Goal: Transaction & Acquisition: Book appointment/travel/reservation

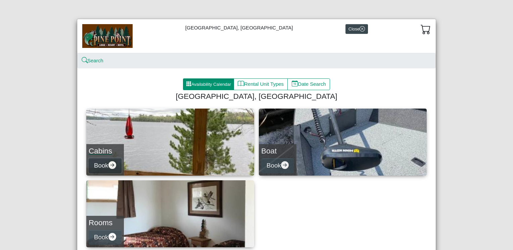
click at [109, 165] on icon "arrow right circle fill" at bounding box center [112, 165] width 8 height 8
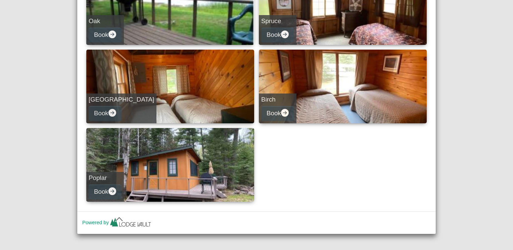
scroll to position [292, 0]
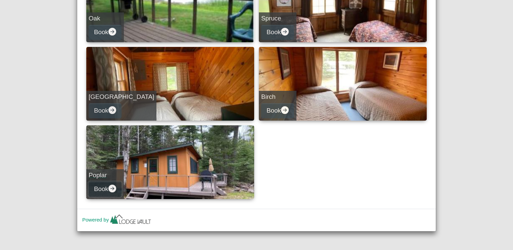
click at [110, 189] on icon "arrow right circle fill" at bounding box center [112, 189] width 8 height 8
select select "*"
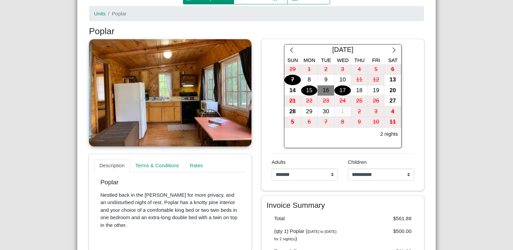
scroll to position [64, 0]
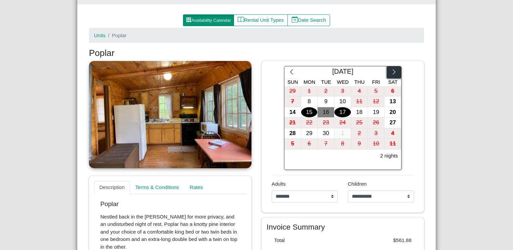
click at [392, 70] on icon "chevron right" at bounding box center [393, 71] width 3 height 5
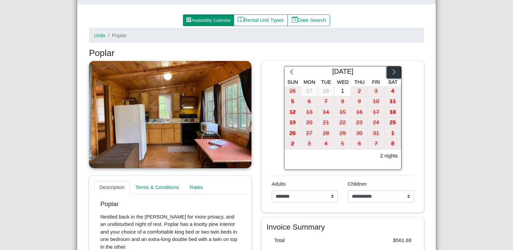
click at [392, 70] on icon "chevron right" at bounding box center [393, 71] width 3 height 5
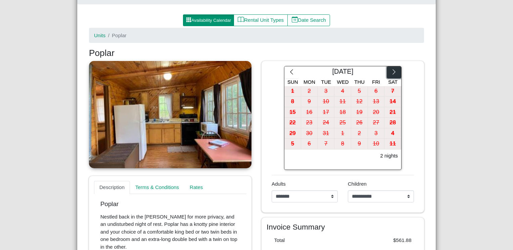
click at [392, 70] on icon "chevron right" at bounding box center [393, 71] width 3 height 5
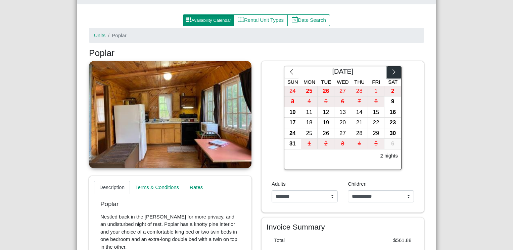
click at [392, 70] on icon "chevron right" at bounding box center [393, 71] width 3 height 5
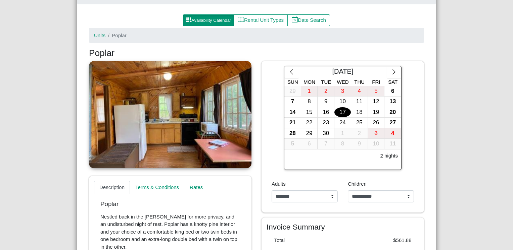
click at [338, 112] on div "17" at bounding box center [342, 112] width 16 height 10
click at [294, 123] on div "21" at bounding box center [292, 123] width 16 height 10
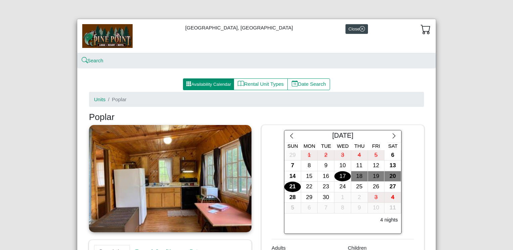
scroll to position [0, 0]
click at [360, 29] on icon "x circle" at bounding box center [362, 28] width 5 height 5
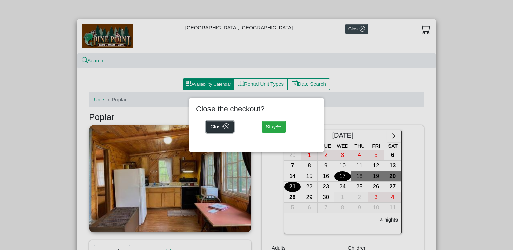
click at [218, 128] on button "Close" at bounding box center [220, 127] width 28 height 12
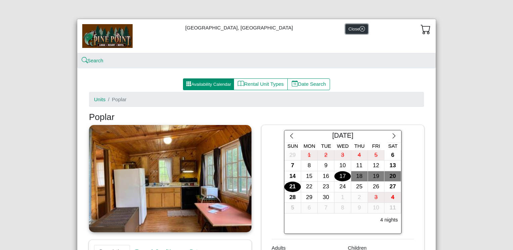
click at [360, 28] on icon "x circle" at bounding box center [362, 28] width 5 height 5
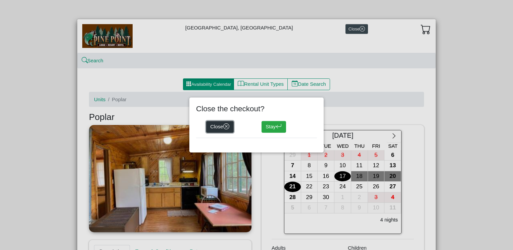
click at [227, 126] on icon "x circle" at bounding box center [226, 126] width 3 height 3
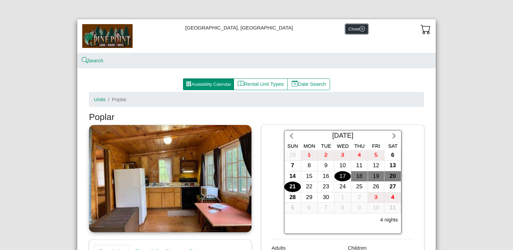
click at [360, 26] on icon "x circle" at bounding box center [362, 28] width 5 height 5
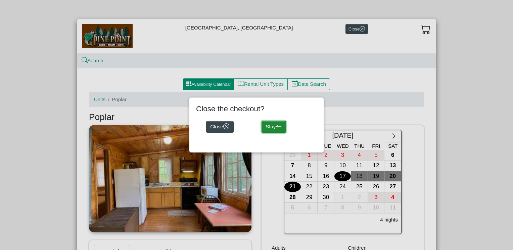
click at [265, 126] on button "Stay" at bounding box center [274, 127] width 25 height 12
